Goal: Find specific page/section

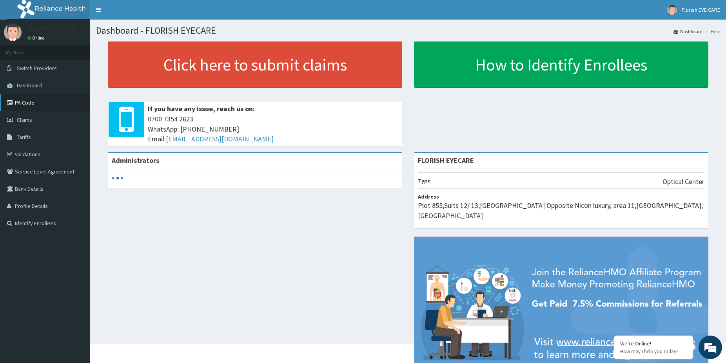
click at [28, 105] on link "PA Code" at bounding box center [45, 102] width 90 height 17
